Goal: Information Seeking & Learning: Learn about a topic

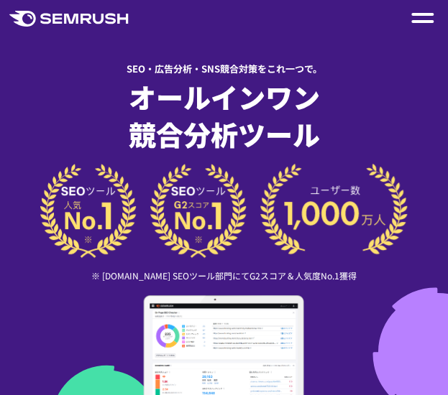
click at [424, 21] on span at bounding box center [422, 21] width 22 height 3
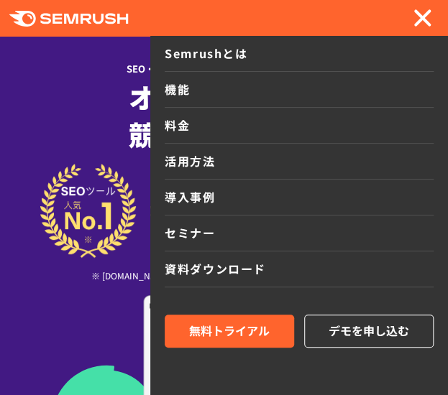
click at [65, 239] on img at bounding box center [223, 211] width 367 height 94
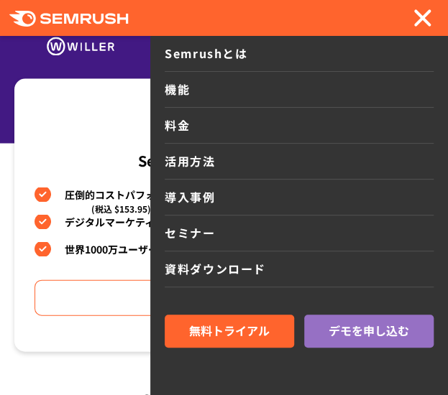
click at [422, 21] on div at bounding box center [422, 17] width 22 height 17
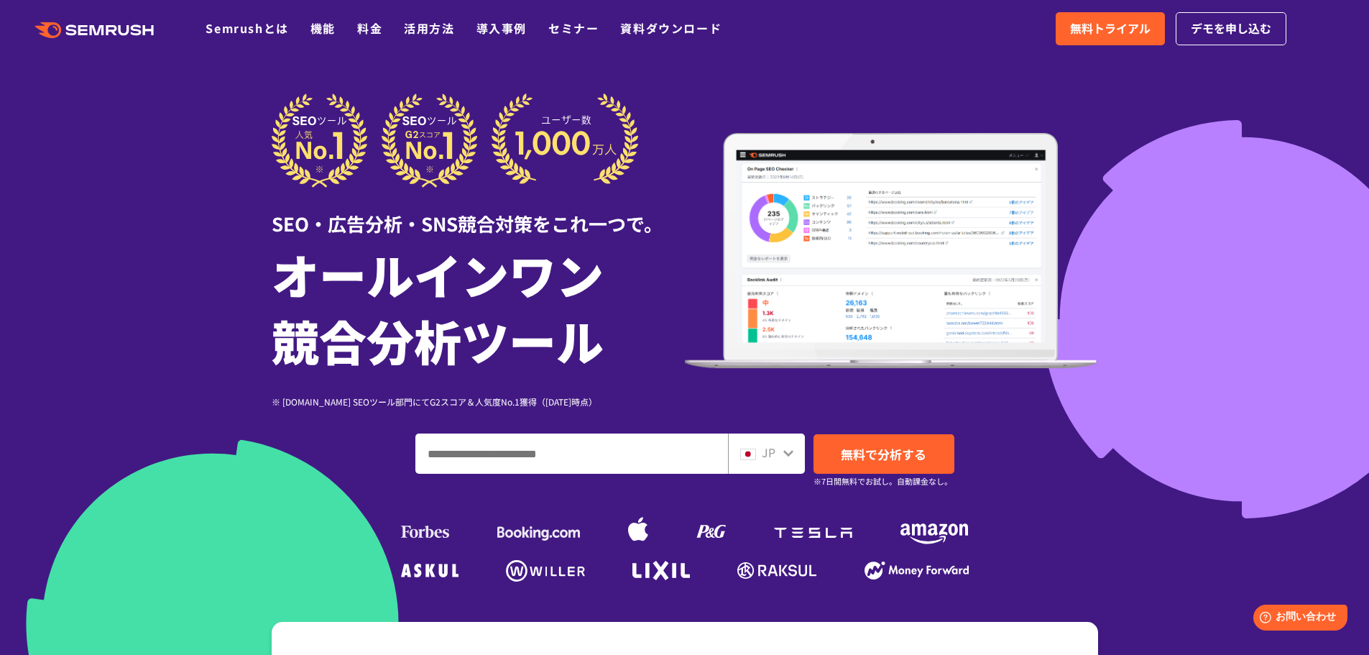
scroll to position [144, 0]
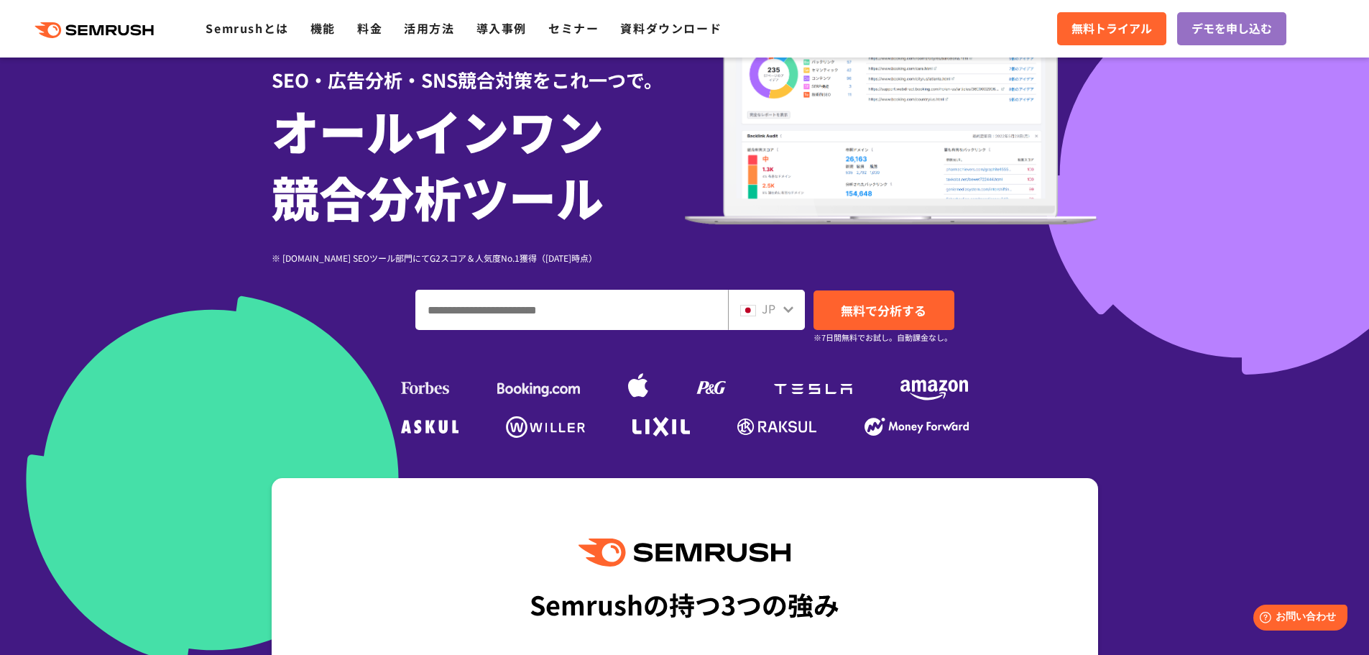
click at [447, 303] on input "ドメイン、キーワードまたはURLを入力してください" at bounding box center [571, 309] width 311 height 39
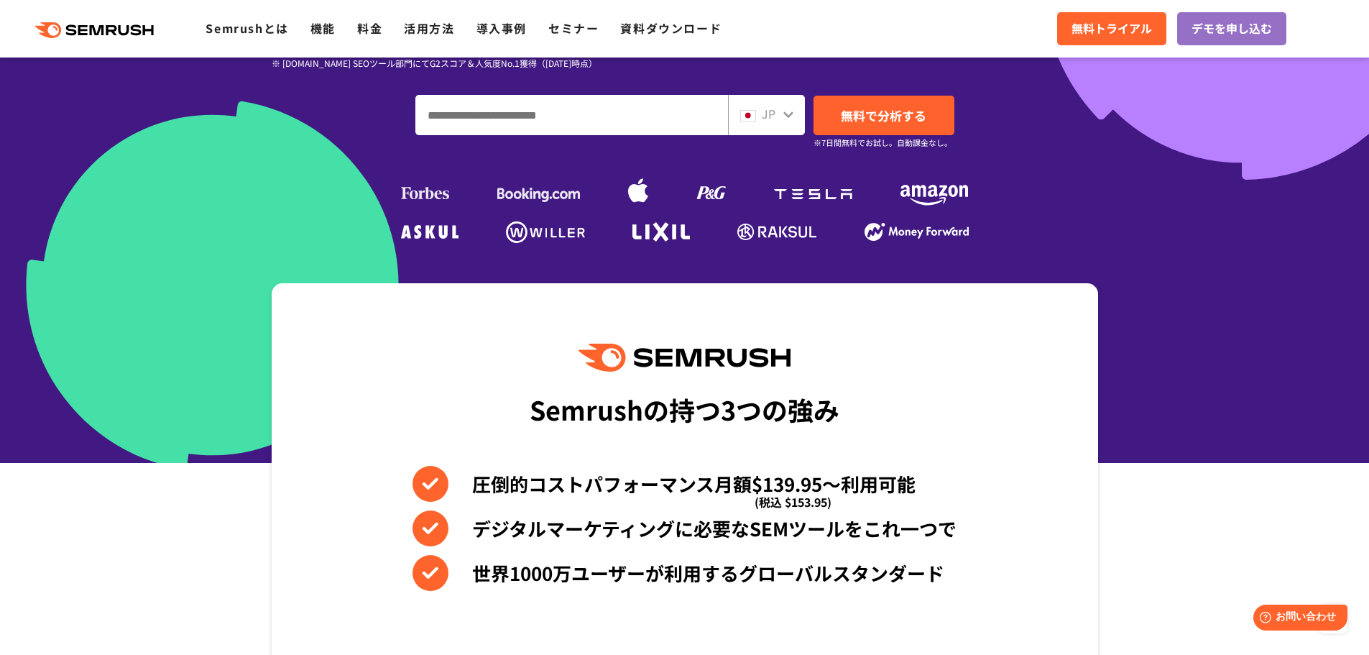
scroll to position [0, 0]
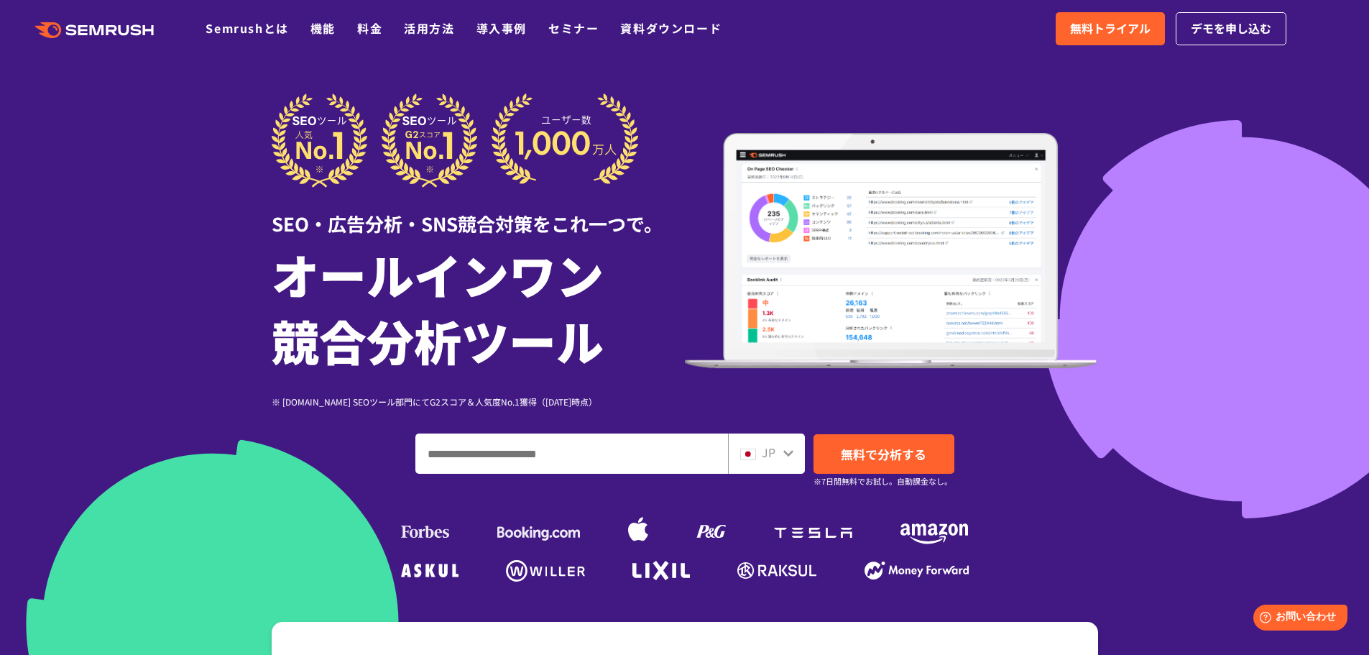
click at [447, 180] on div at bounding box center [684, 400] width 1369 height 801
